Goal: Task Accomplishment & Management: Manage account settings

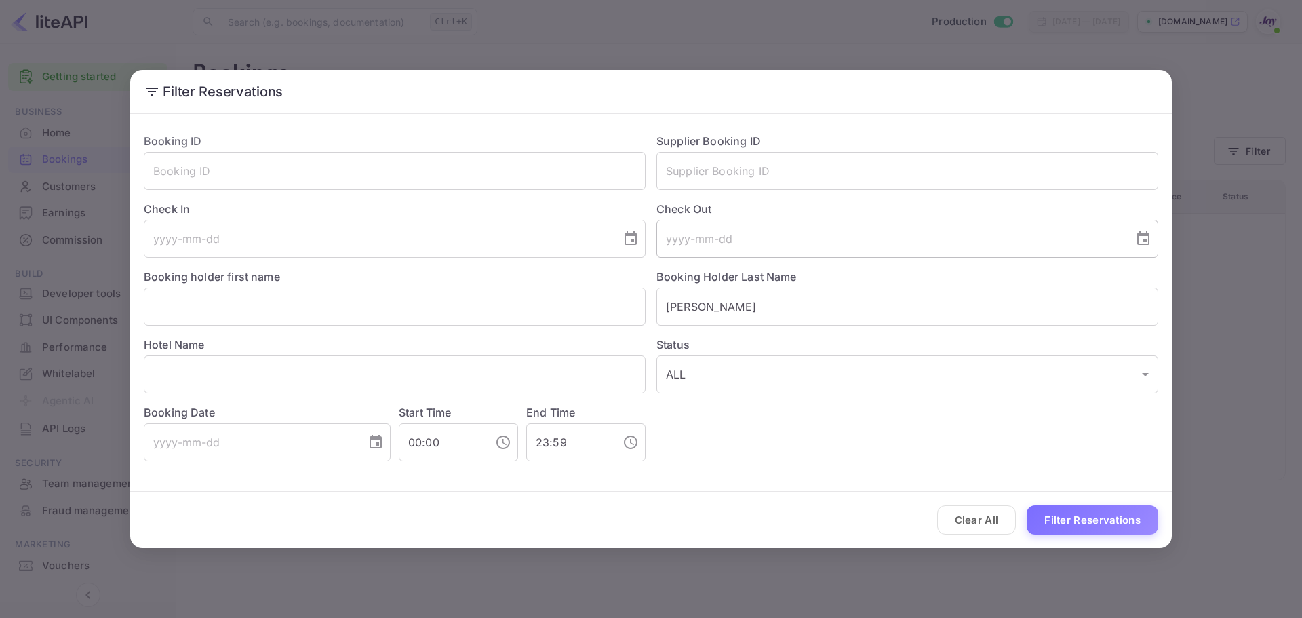
click at [728, 227] on input "tel" at bounding box center [890, 239] width 468 height 38
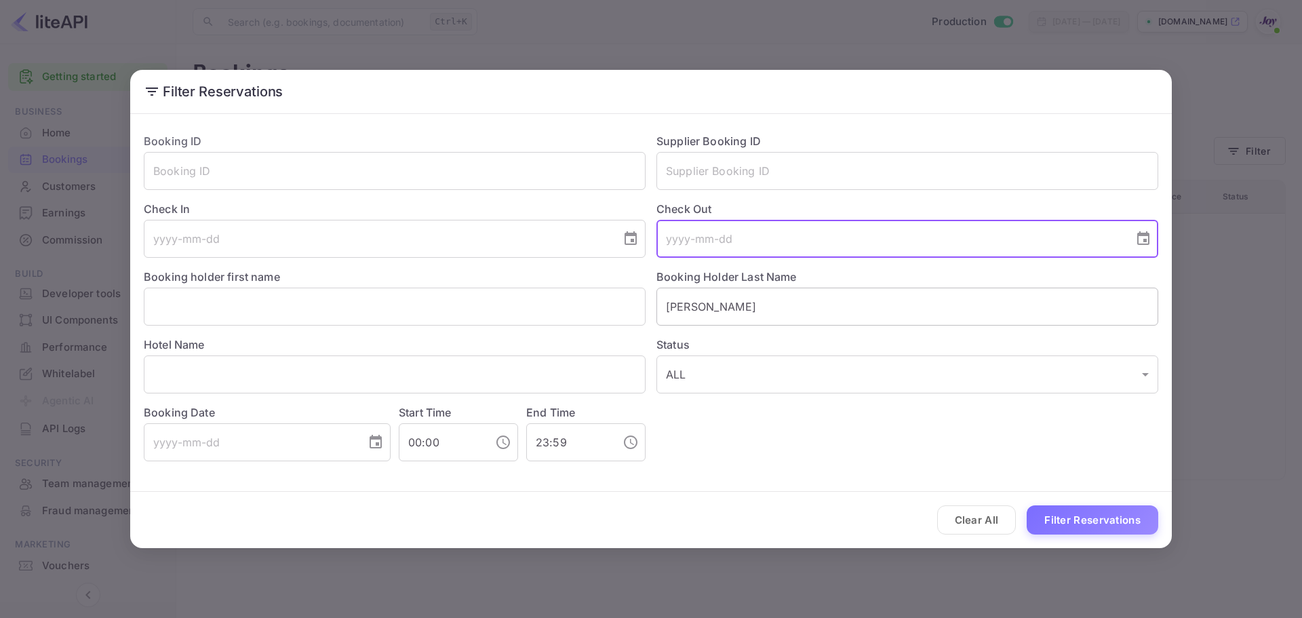
click at [717, 296] on input "[PERSON_NAME]" at bounding box center [907, 307] width 502 height 38
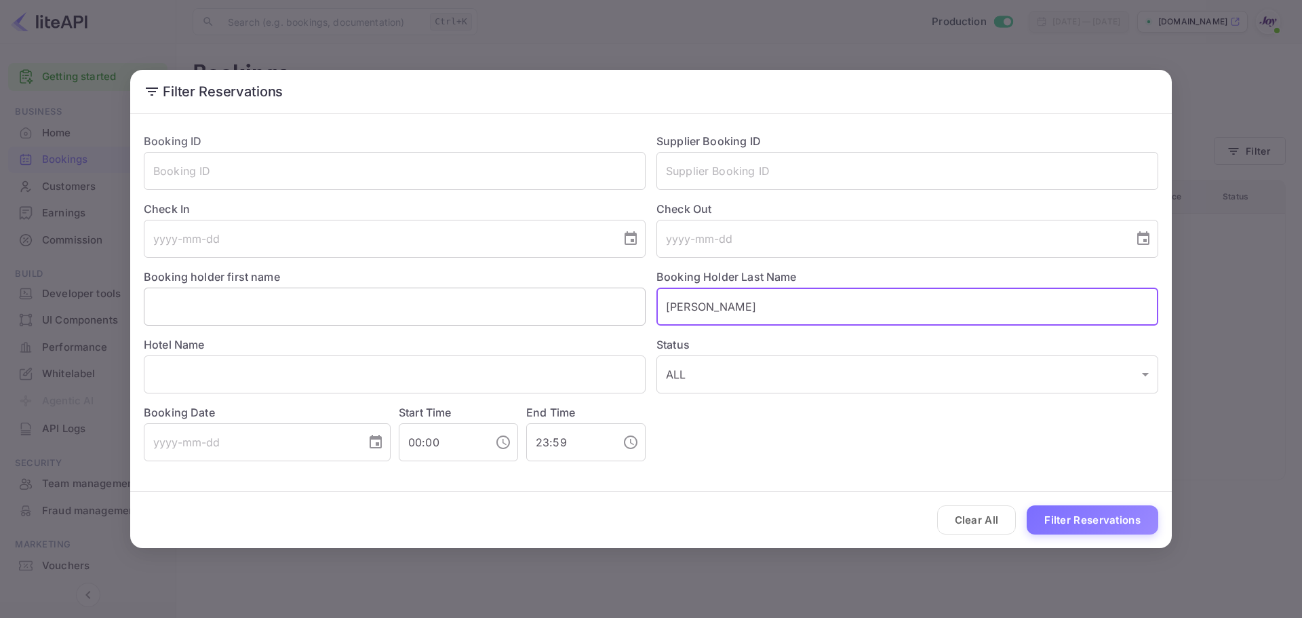
drag, startPoint x: 728, startPoint y: 305, endPoint x: 623, endPoint y: 308, distance: 105.1
click at [623, 308] on div "Booking ID ​ Supplier Booking ID ​ Check In ​ Check Out ​ Booking holder first …" at bounding box center [645, 291] width 1025 height 339
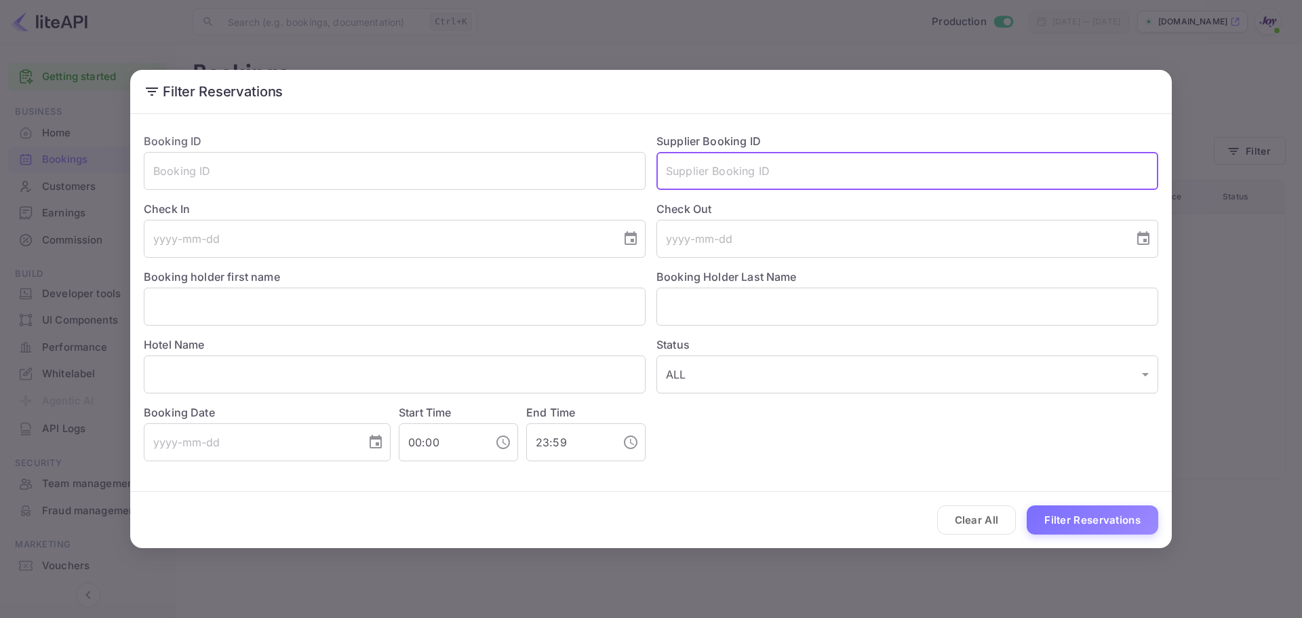
click at [724, 183] on input "text" at bounding box center [907, 171] width 502 height 38
paste input "8908943"
type input "8908943"
click at [1132, 535] on div "Clear All Filter Reservations" at bounding box center [651, 520] width 1042 height 56
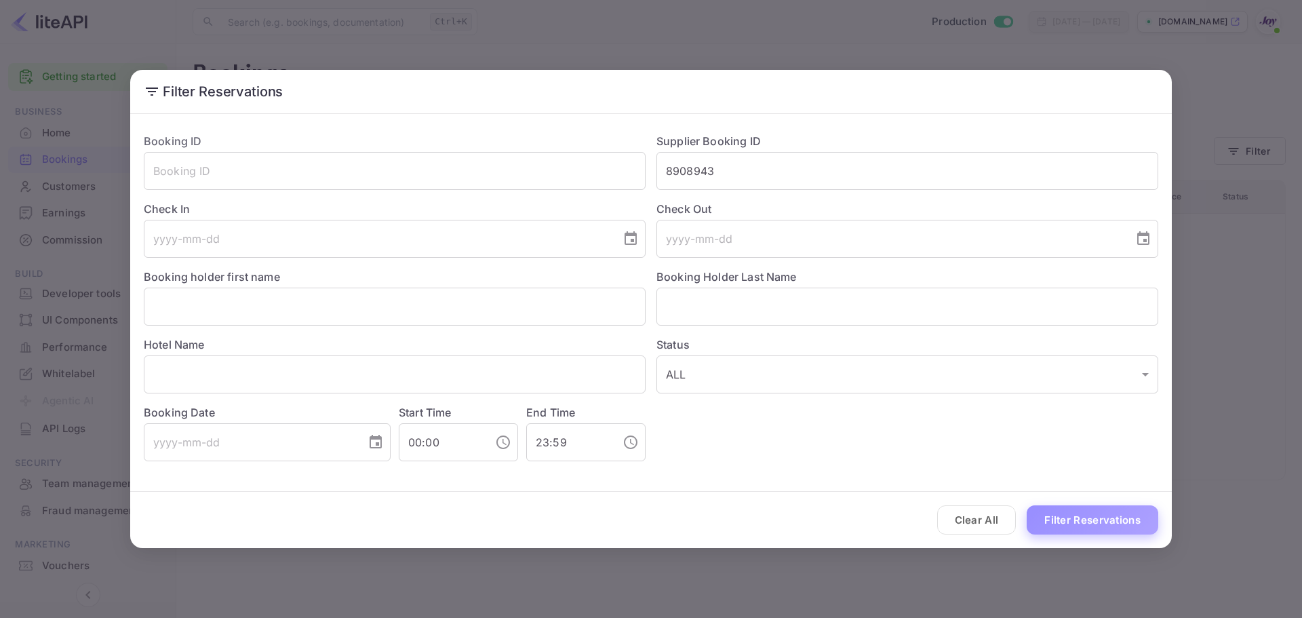
click at [1134, 516] on button "Filter Reservations" at bounding box center [1093, 519] width 132 height 29
click at [950, 509] on button "Clear All" at bounding box center [976, 519] width 79 height 29
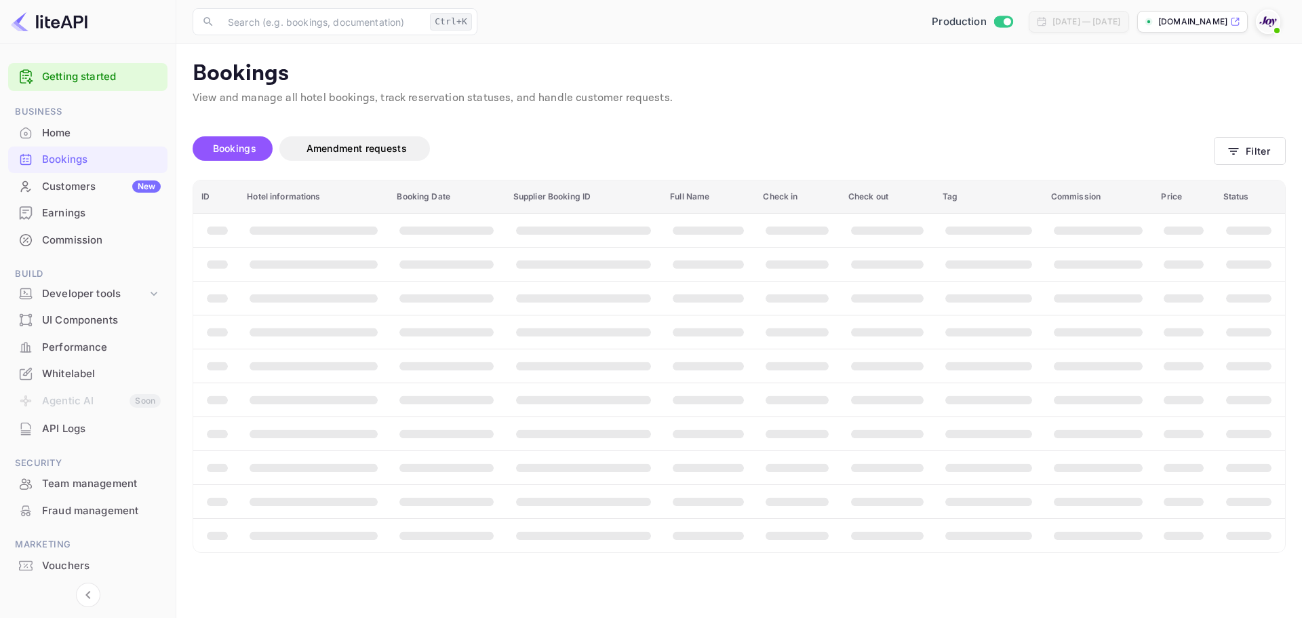
click at [951, 509] on div "Clear All Filter Reservations" at bounding box center [651, 520] width 1042 height 56
click at [949, 512] on th "booking table" at bounding box center [988, 501] width 108 height 34
click at [92, 157] on div "Bookings" at bounding box center [101, 160] width 119 height 16
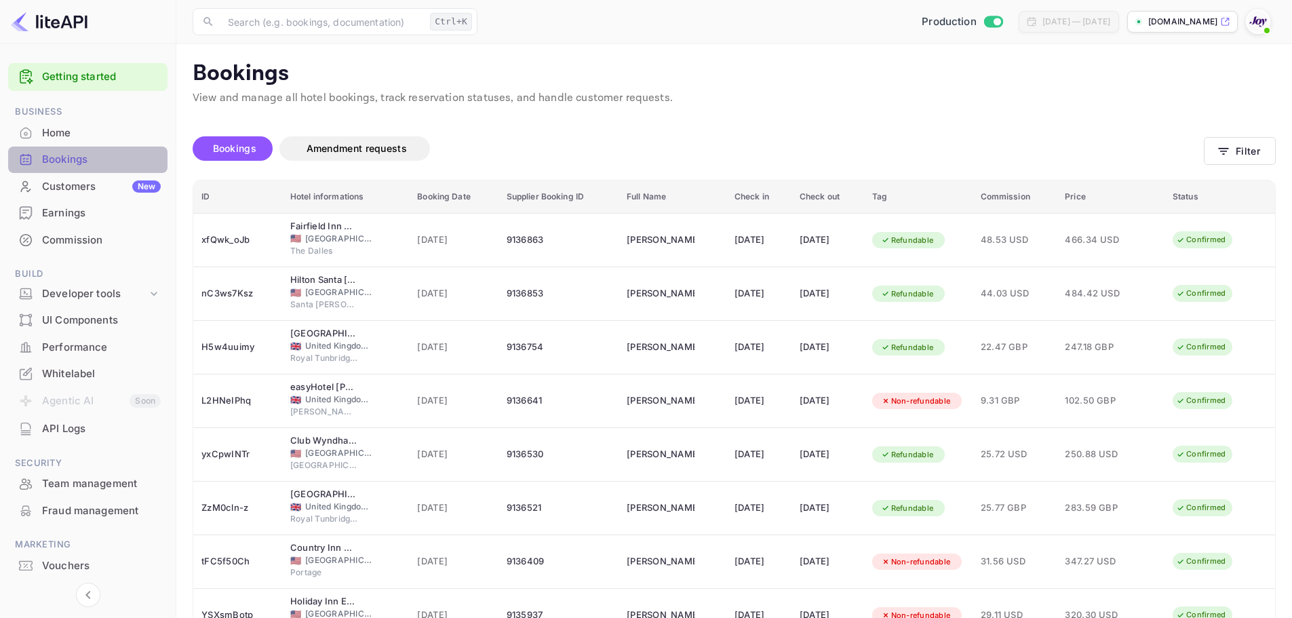
click at [123, 170] on div "Bookings" at bounding box center [87, 159] width 159 height 26
click at [1242, 160] on button "Filter" at bounding box center [1240, 151] width 72 height 28
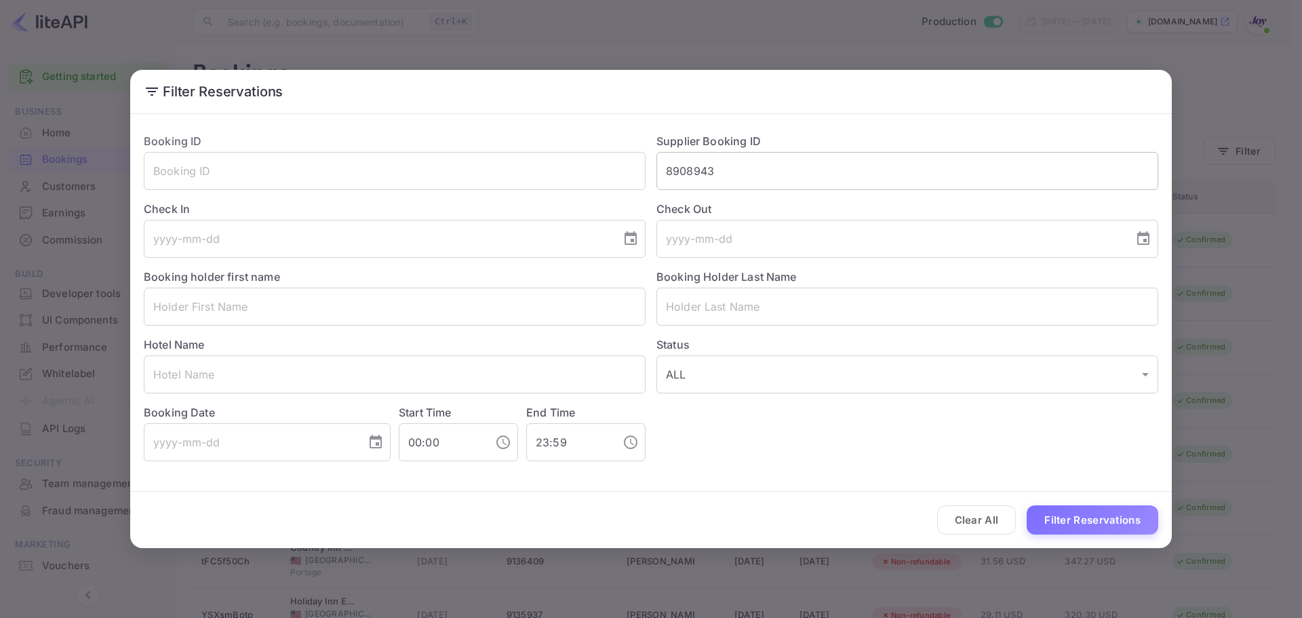
drag, startPoint x: 738, startPoint y: 152, endPoint x: 722, endPoint y: 165, distance: 20.8
click at [734, 157] on input "8908943" at bounding box center [907, 171] width 502 height 38
click at [731, 167] on input "8908943" at bounding box center [907, 171] width 502 height 38
type input "8908943"
drag, startPoint x: 722, startPoint y: 174, endPoint x: 638, endPoint y: 183, distance: 83.9
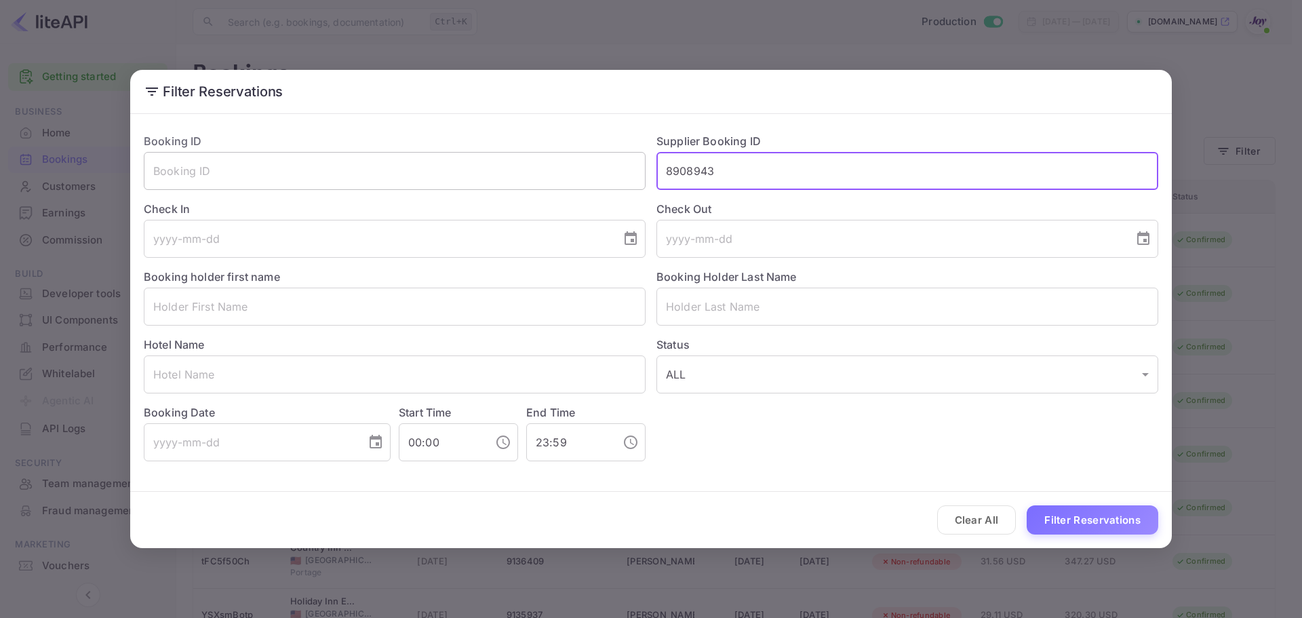
click at [638, 183] on div "Booking ID ​ Supplier Booking ID 8908943 ​ Check In ​ Check Out ​ Booking holde…" at bounding box center [645, 291] width 1025 height 339
click at [725, 177] on input "text" at bounding box center [907, 171] width 502 height 38
paste input "8908943"
type input "8908943"
click at [1077, 513] on button "Filter Reservations" at bounding box center [1093, 519] width 132 height 29
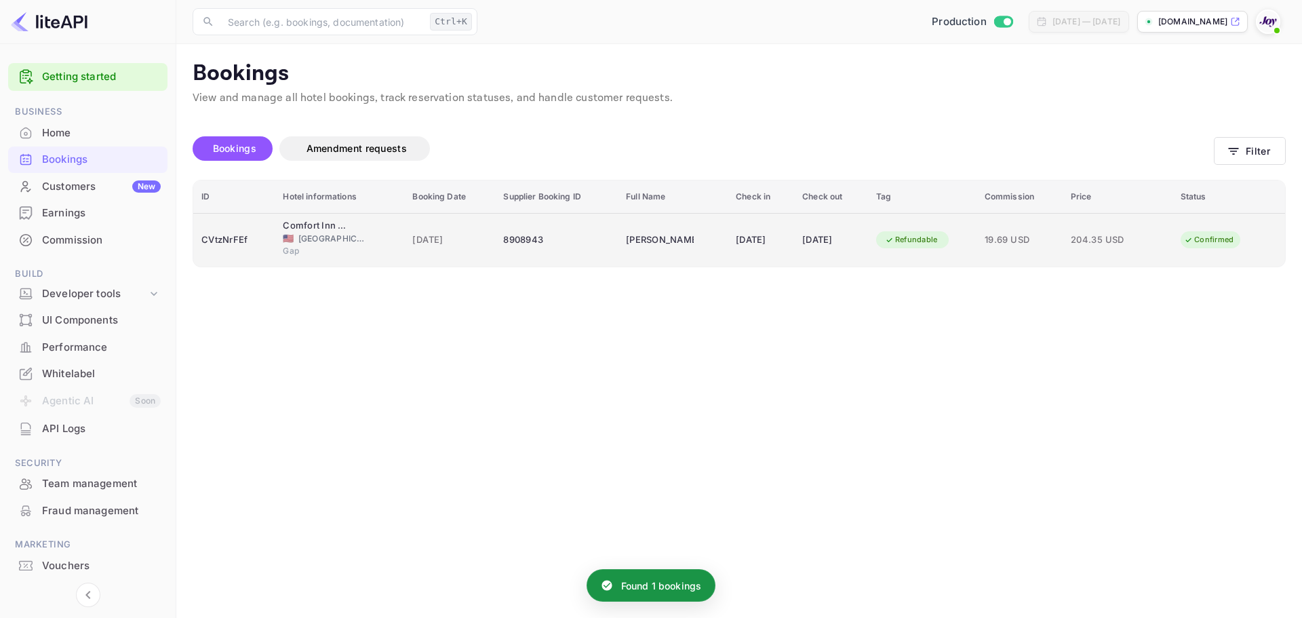
click at [216, 237] on div "CVtzNrFEf" at bounding box center [233, 240] width 65 height 22
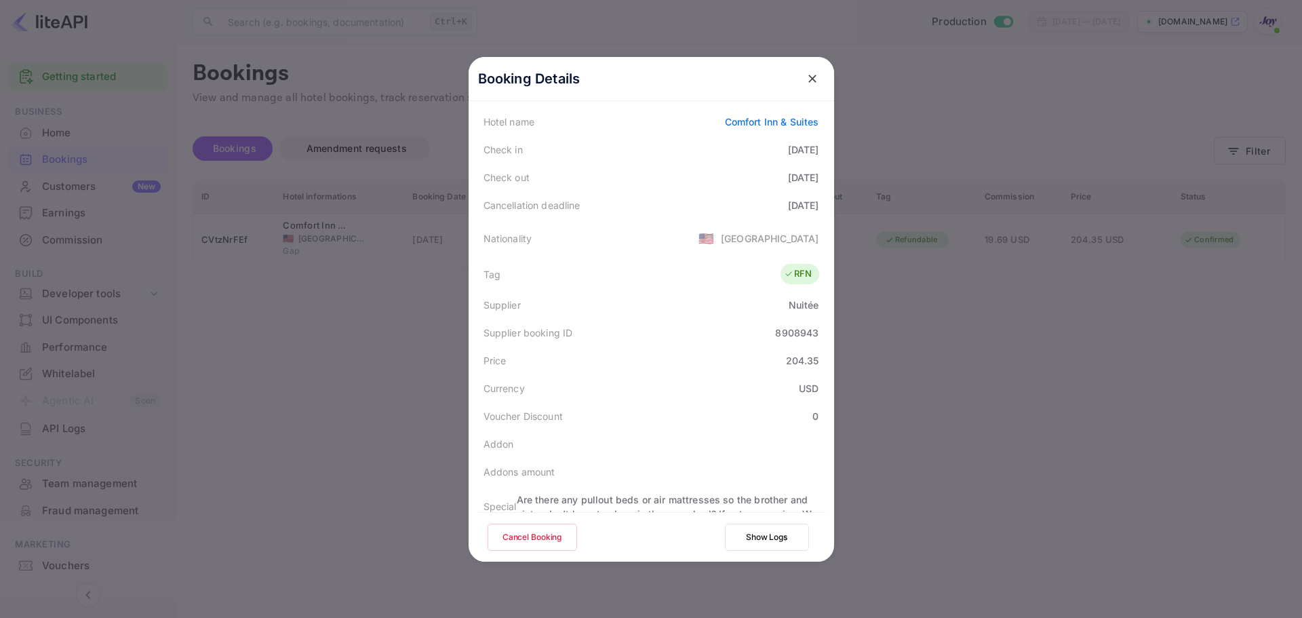
scroll to position [330, 0]
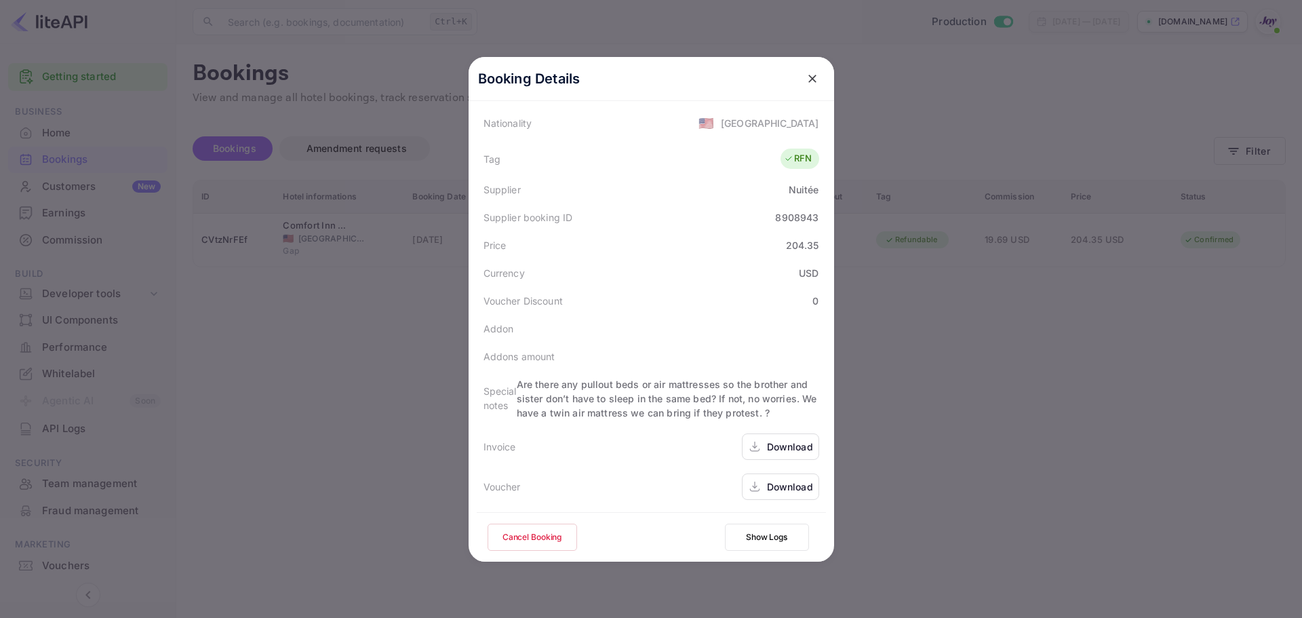
click at [761, 487] on div "Download" at bounding box center [780, 486] width 77 height 26
click at [540, 531] on button "Cancel Booking" at bounding box center [533, 537] width 90 height 27
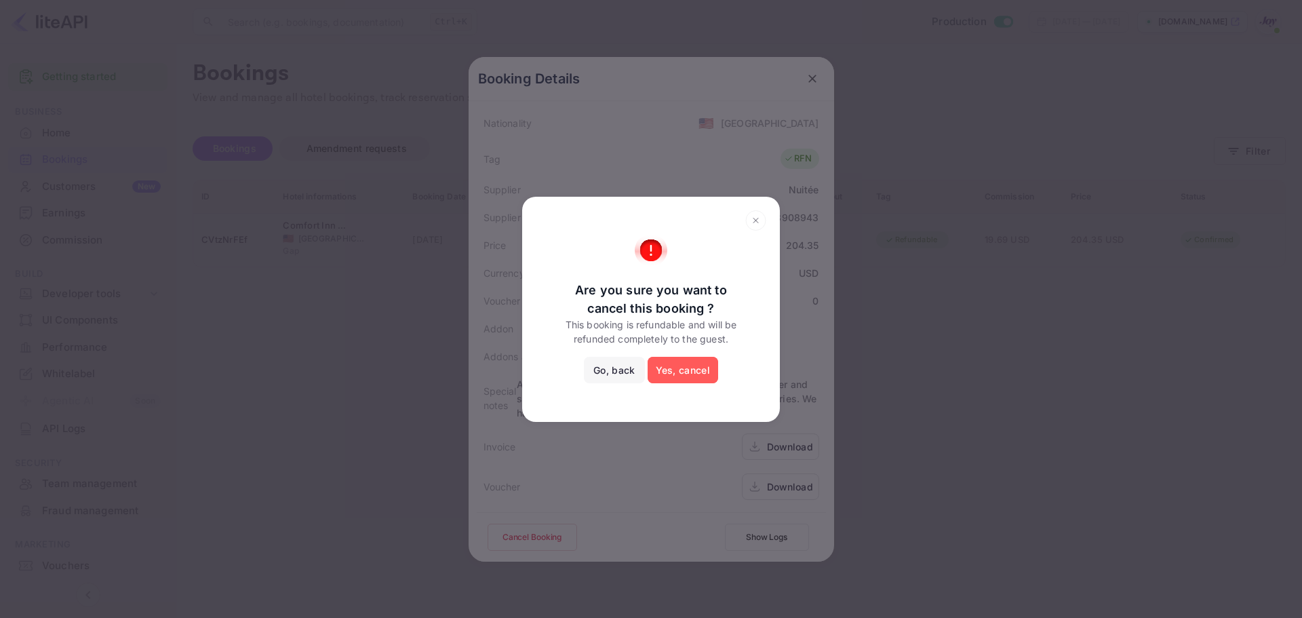
click at [672, 373] on button "Yes, cancel" at bounding box center [683, 370] width 71 height 27
